Goal: Task Accomplishment & Management: Complete application form

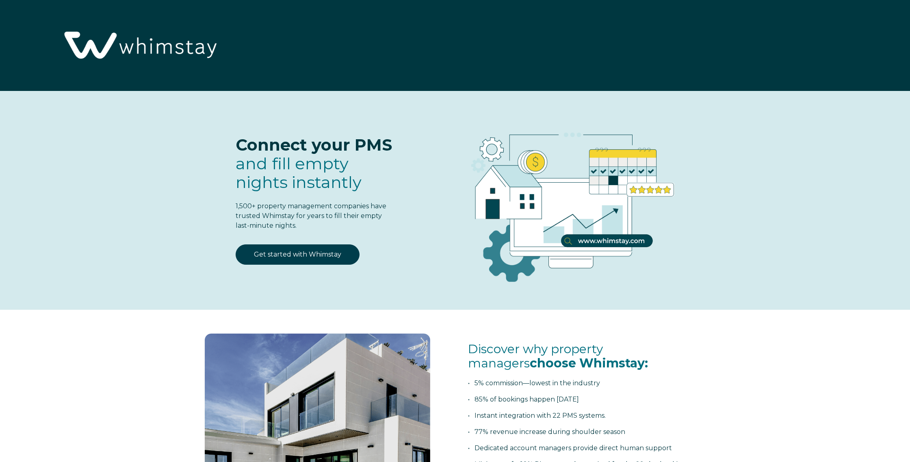
select select "US"
select select "Standard"
click at [315, 257] on link "Get started with Whimstay" at bounding box center [298, 255] width 124 height 20
select select "US"
select select "Standard"
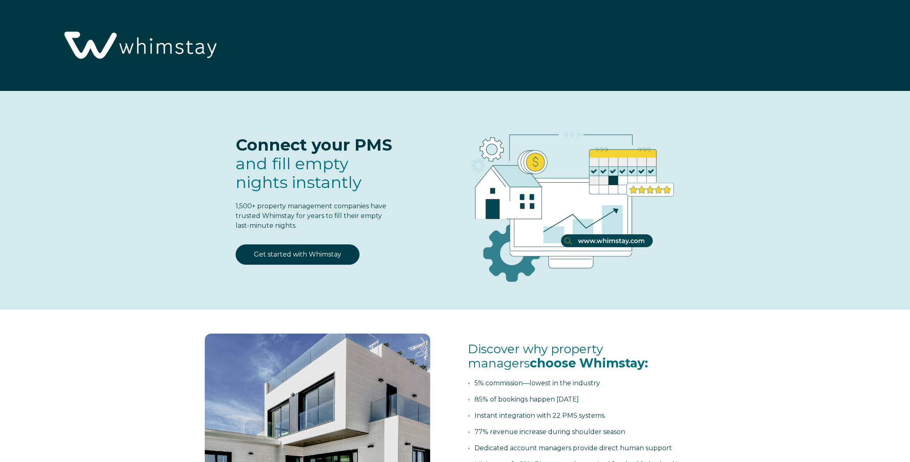
scroll to position [1111, 0]
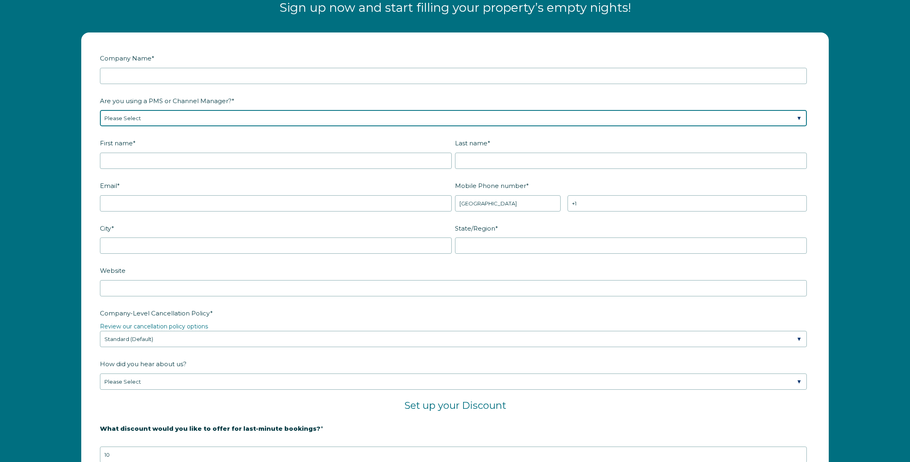
click at [297, 116] on select "Please Select Barefoot BookingPal Boost Brightside CiiRUS Escapia Guesty Hostaw…" at bounding box center [453, 118] width 707 height 16
